Goal: Navigation & Orientation: Find specific page/section

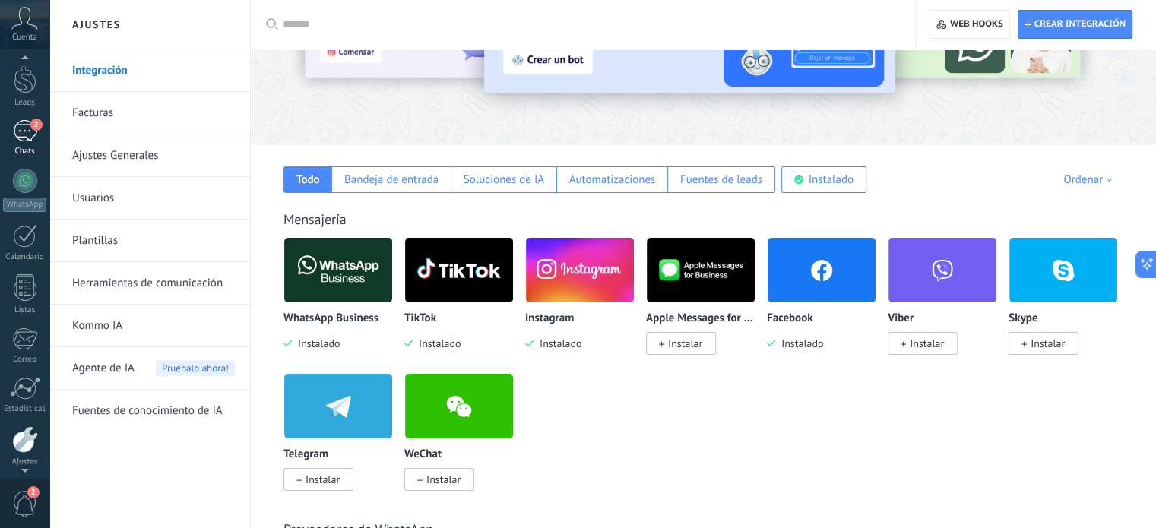
click at [24, 124] on div "2" at bounding box center [25, 131] width 24 height 22
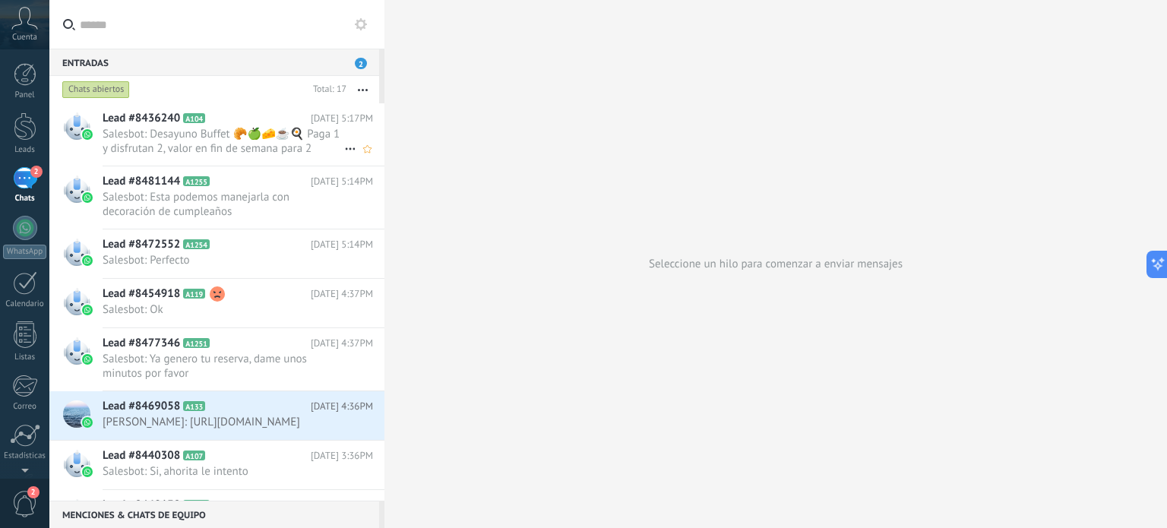
click at [237, 136] on span "Salesbot: Desayuno Buffet 🥐🍏🧀☕🍳 Paga 1 y disfrutan 2, valor en fin de semana pa…" at bounding box center [224, 141] width 242 height 29
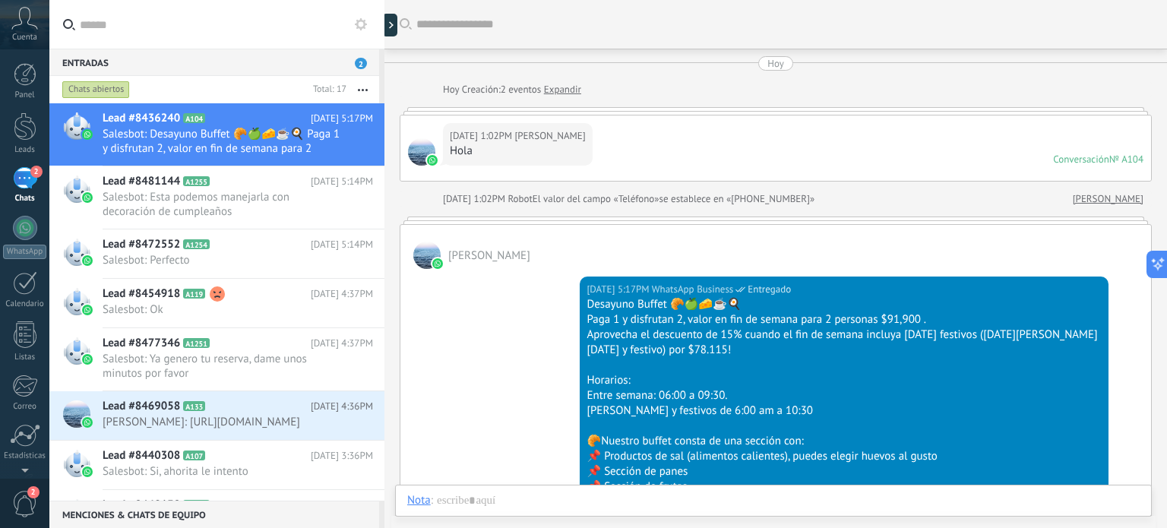
scroll to position [260, 0]
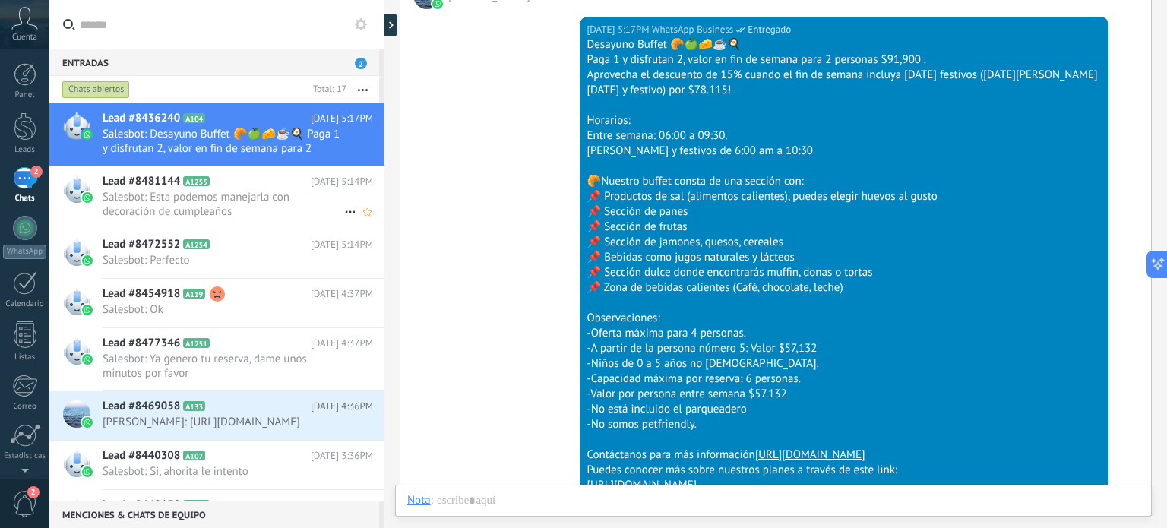
click at [222, 210] on span "Salesbot: Esta podemos manejarla con decoración de cumpleaños" at bounding box center [224, 204] width 242 height 29
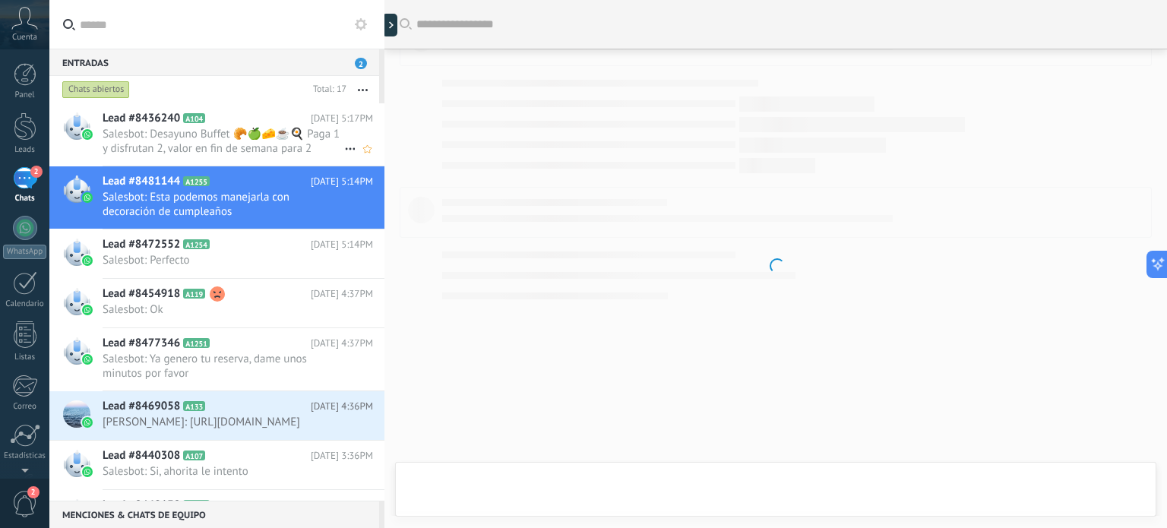
click at [258, 140] on span "Salesbot: Desayuno Buffet 🥐🍏🧀☕🍳 Paga 1 y disfrutan 2, valor en fin de semana pa…" at bounding box center [224, 141] width 242 height 29
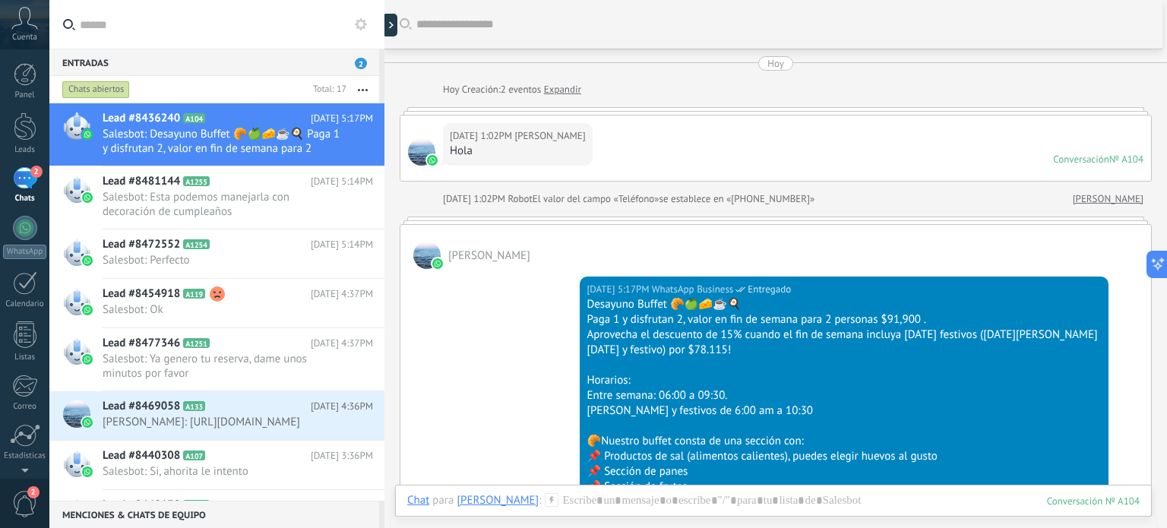
click at [93, 90] on div "Chats abiertos" at bounding box center [96, 90] width 68 height 18
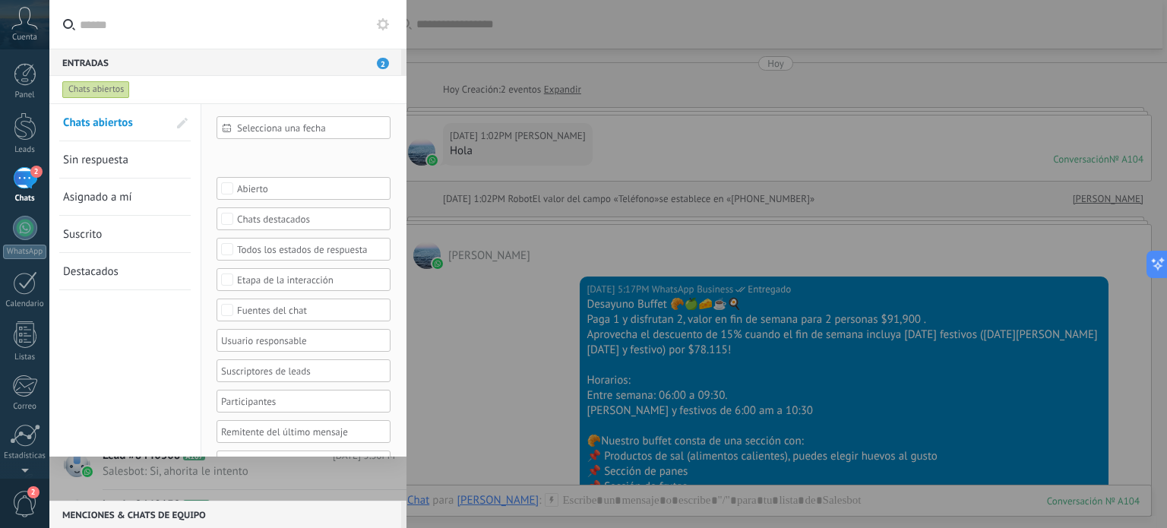
click at [93, 90] on div "Chats abiertos" at bounding box center [96, 90] width 68 height 18
click at [10, 80] on link "Panel" at bounding box center [24, 81] width 49 height 37
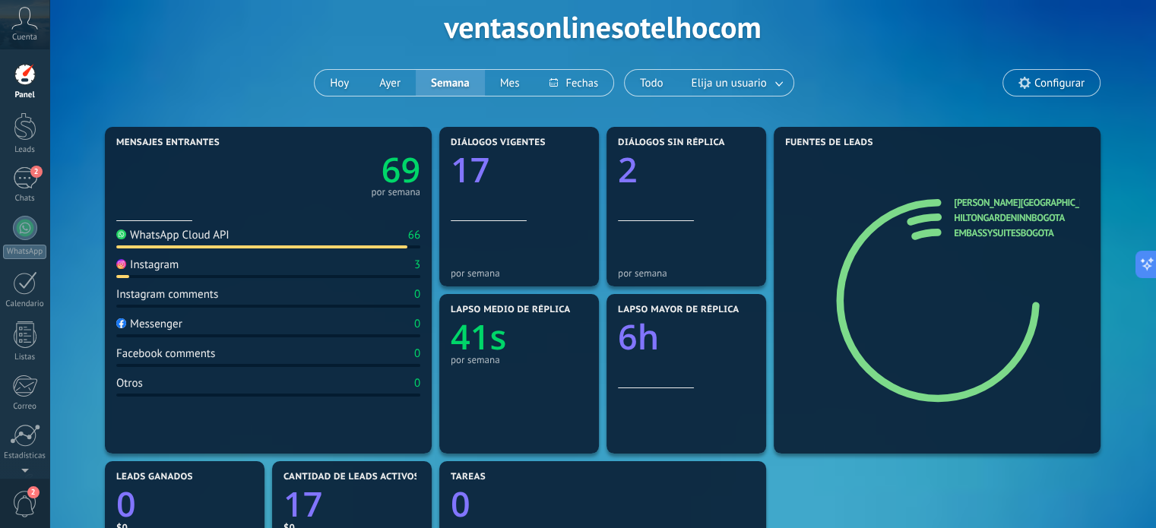
scroll to position [152, 0]
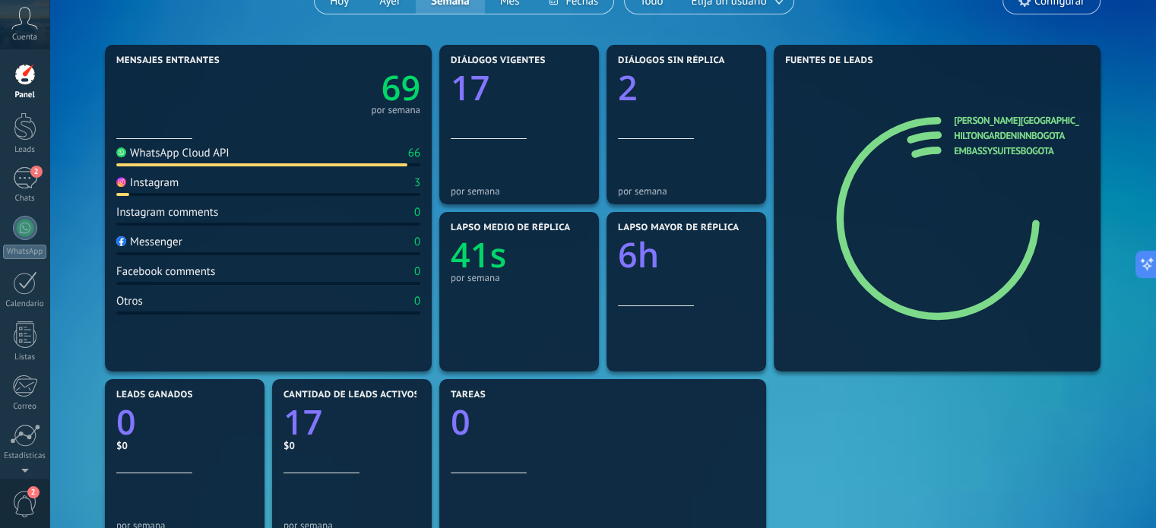
click at [207, 157] on div "WhatsApp Cloud API" at bounding box center [172, 153] width 113 height 14
